Goal: Task Accomplishment & Management: Use online tool/utility

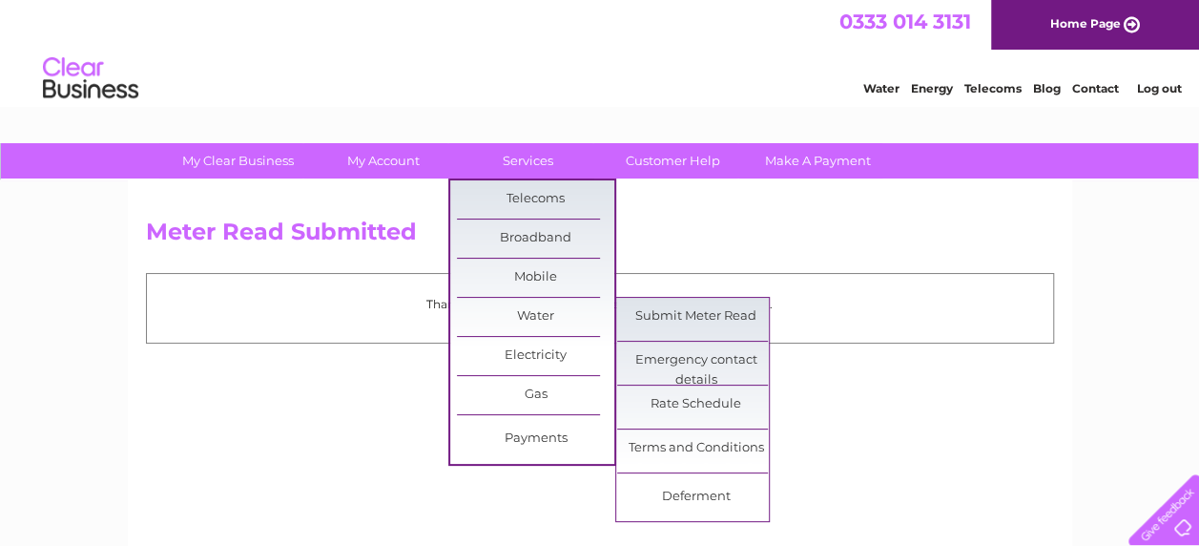
click at [554, 311] on link "Water" at bounding box center [535, 317] width 157 height 38
click at [677, 315] on link "Submit Meter Read" at bounding box center [695, 317] width 157 height 38
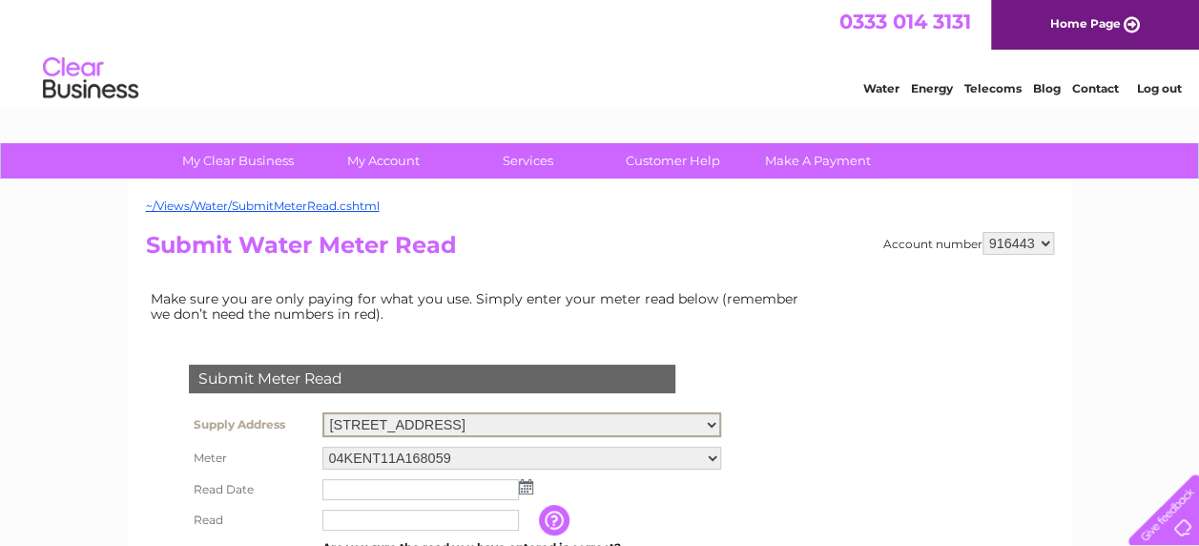
click at [657, 423] on select "Yard, [GEOGRAPHIC_DATA], [GEOGRAPHIC_DATA][PERSON_NAME] [GEOGRAPHIC_DATA], [STR…" at bounding box center [521, 424] width 399 height 25
